Goal: Information Seeking & Learning: Learn about a topic

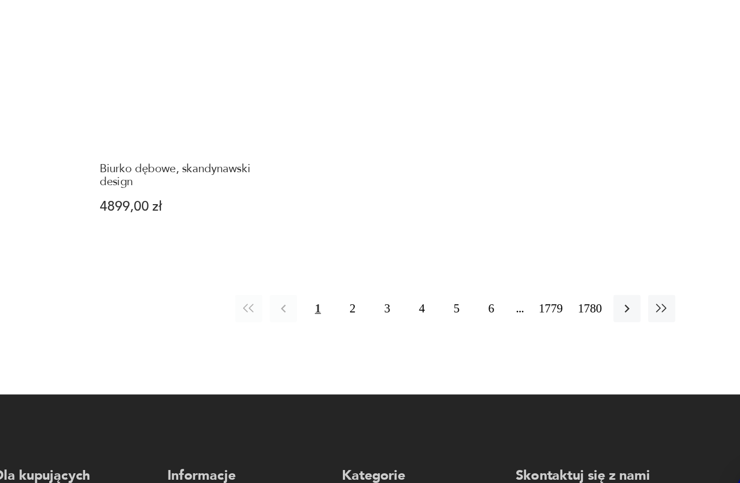
scroll to position [1404, 0]
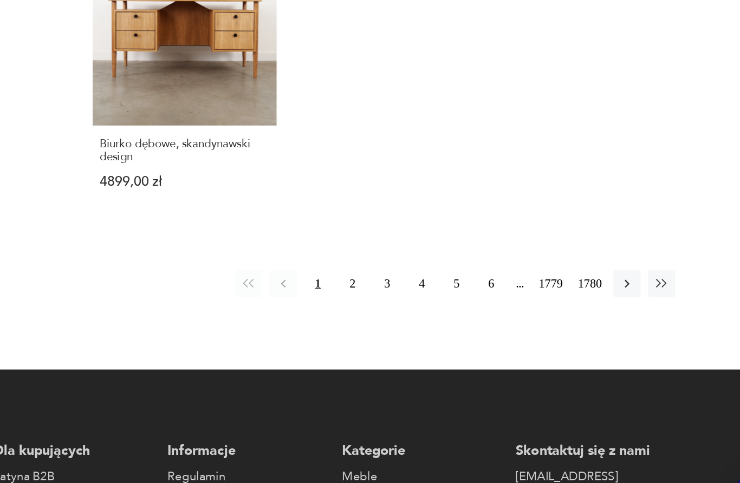
click at [417, 297] on button "2" at bounding box center [427, 307] width 20 height 20
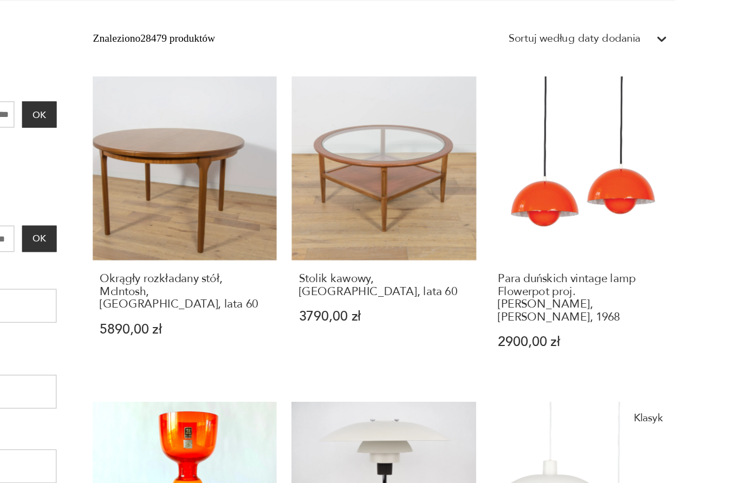
scroll to position [140, 0]
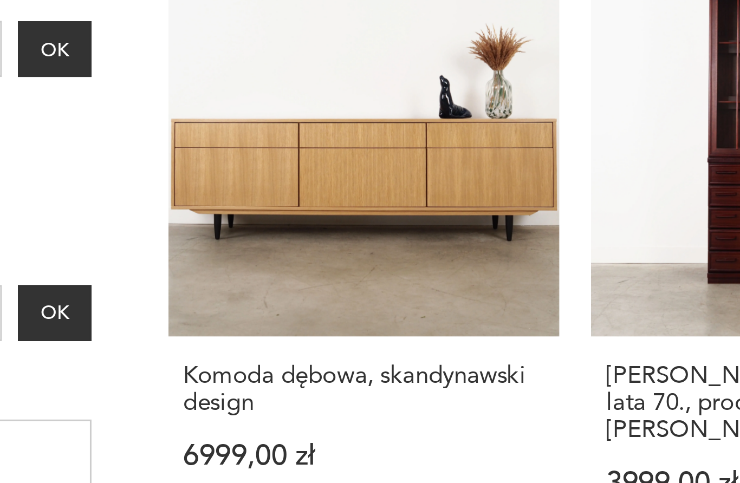
click at [245, 306] on h3 "Komoda dębowa, skandynawski design" at bounding box center [306, 315] width 122 height 18
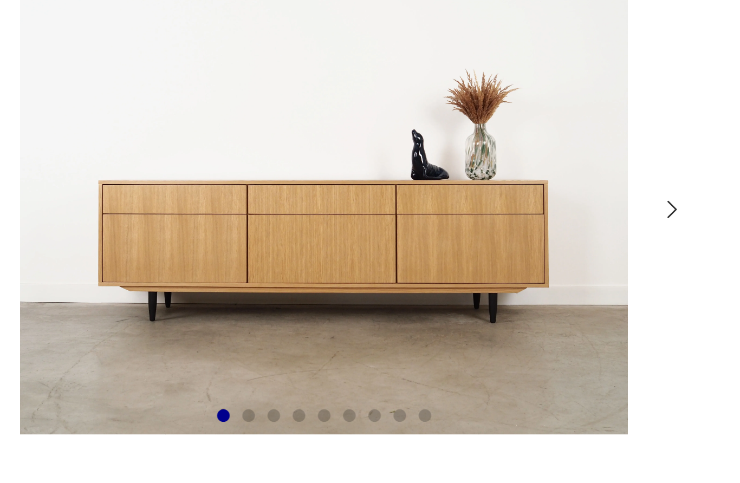
click at [324, 230] on icon "button" at bounding box center [325, 233] width 3 height 7
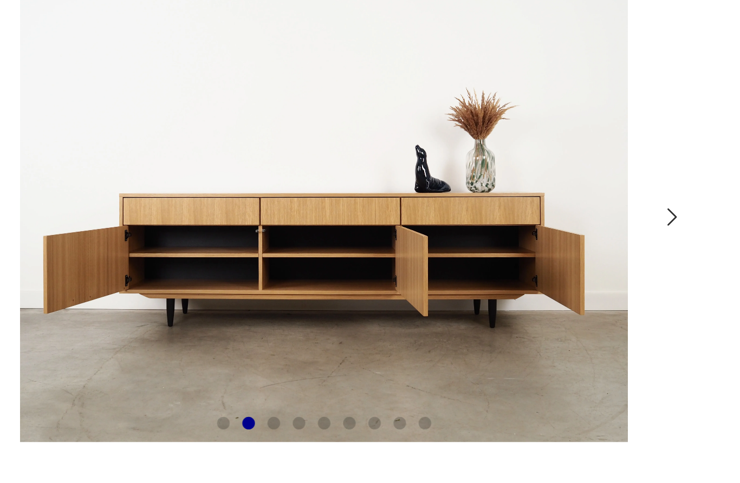
click at [321, 229] on icon "button" at bounding box center [325, 233] width 9 height 9
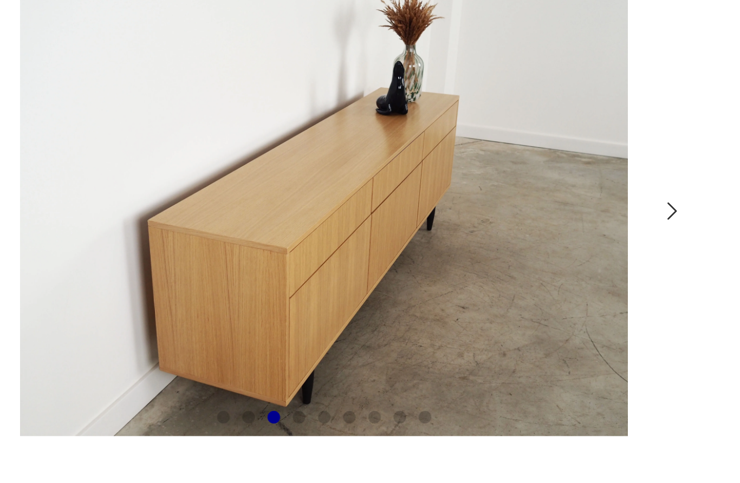
click at [321, 229] on icon "button" at bounding box center [325, 233] width 9 height 9
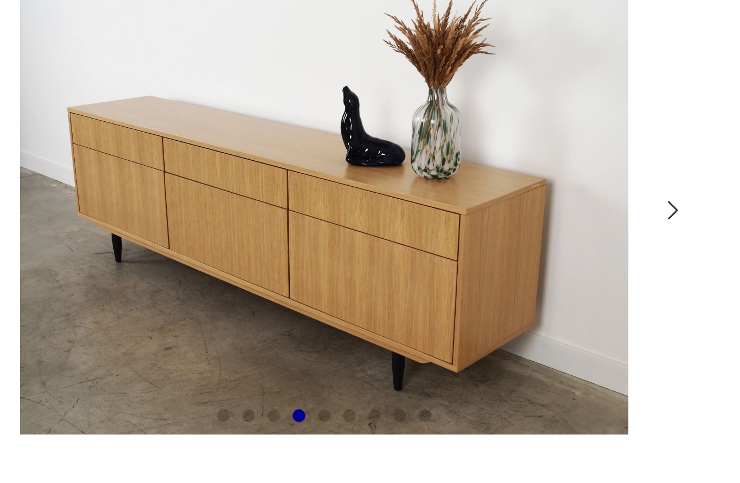
click at [321, 228] on icon "button" at bounding box center [325, 232] width 9 height 9
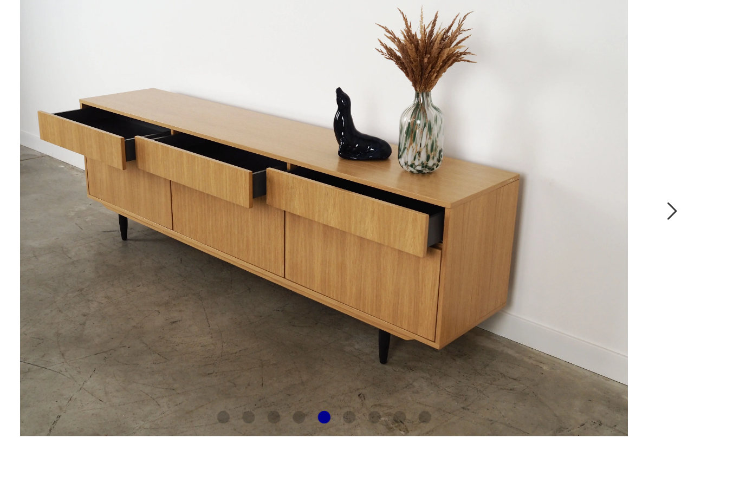
click at [321, 229] on icon "button" at bounding box center [325, 233] width 9 height 9
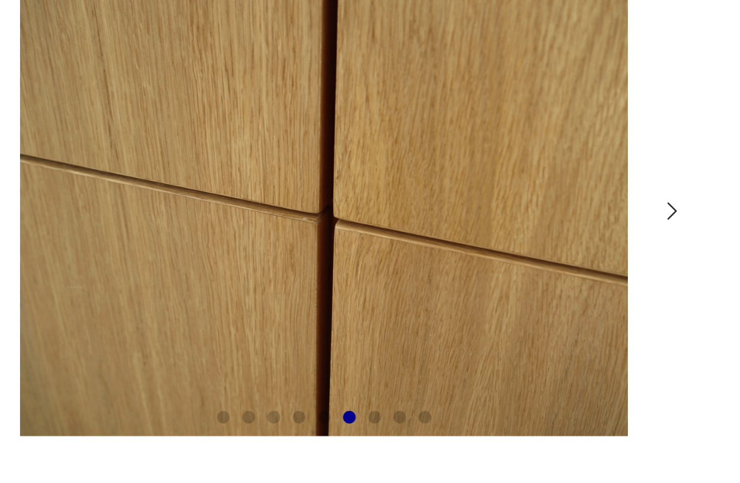
click at [321, 229] on icon "button" at bounding box center [325, 233] width 9 height 9
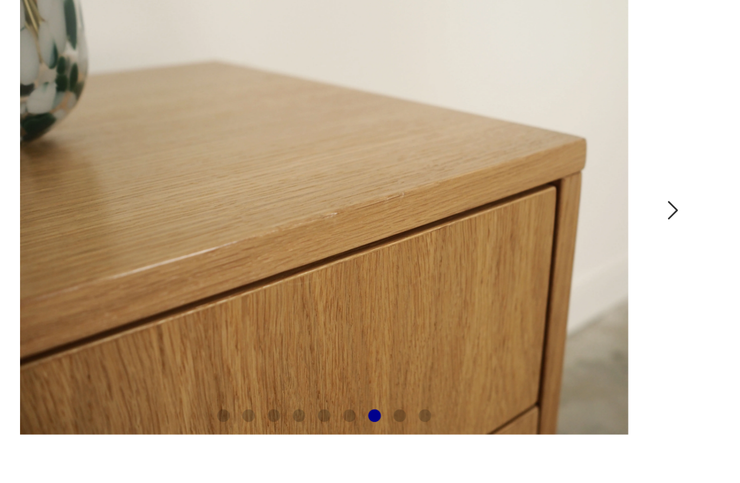
click at [321, 228] on icon "button" at bounding box center [325, 232] width 9 height 9
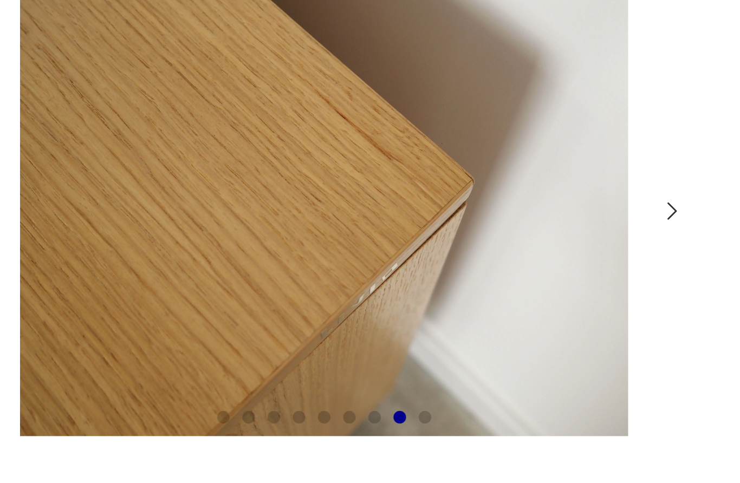
click at [321, 229] on icon "button" at bounding box center [325, 233] width 9 height 9
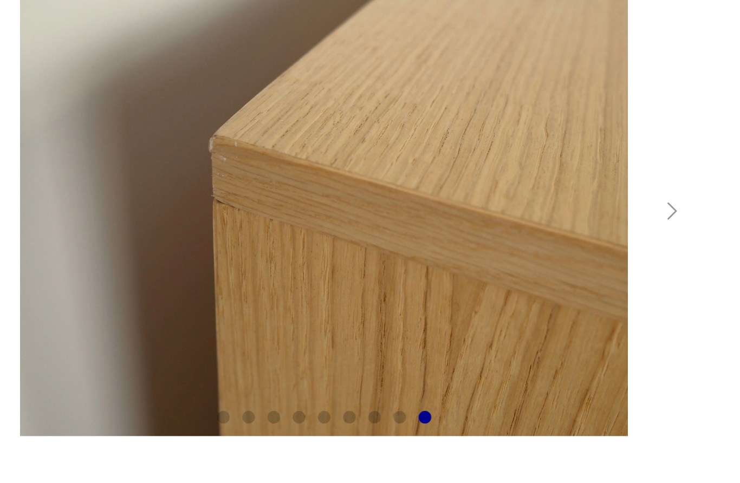
click at [229, 153] on div at bounding box center [205, 232] width 249 height 159
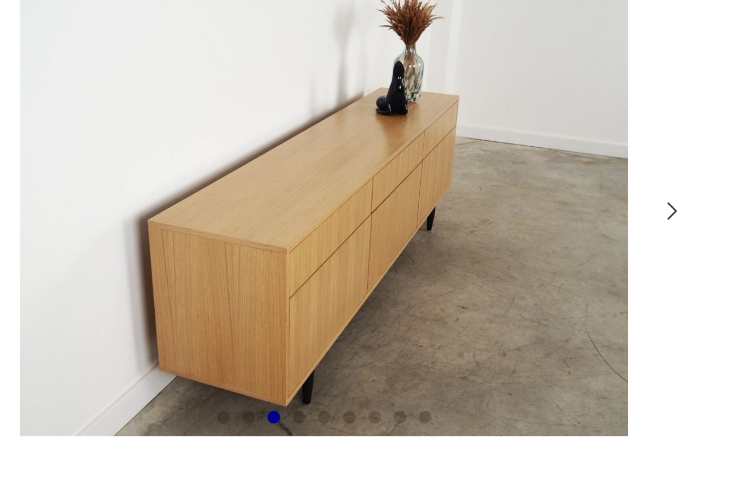
click at [101, 153] on img at bounding box center [205, 231] width 209 height 157
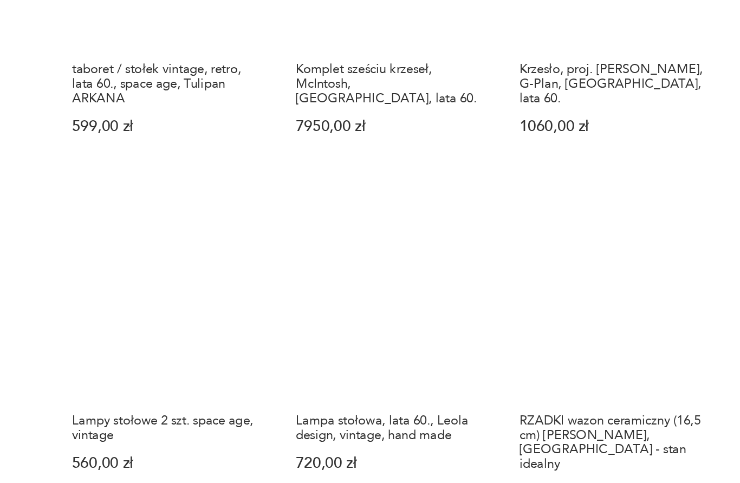
scroll to position [711, 0]
